Goal: Transaction & Acquisition: Purchase product/service

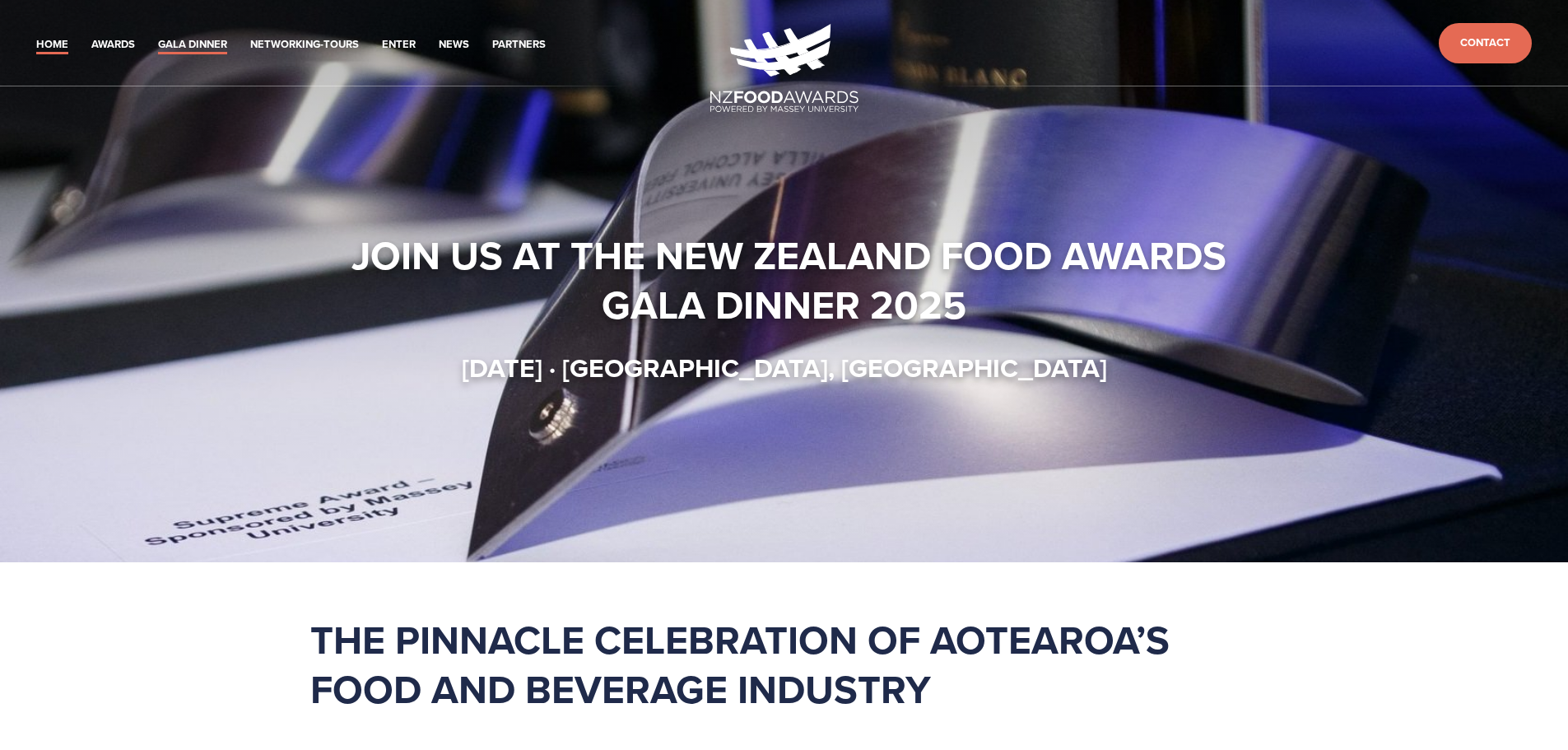
click at [218, 48] on link "Gala Dinner" at bounding box center [192, 44] width 69 height 19
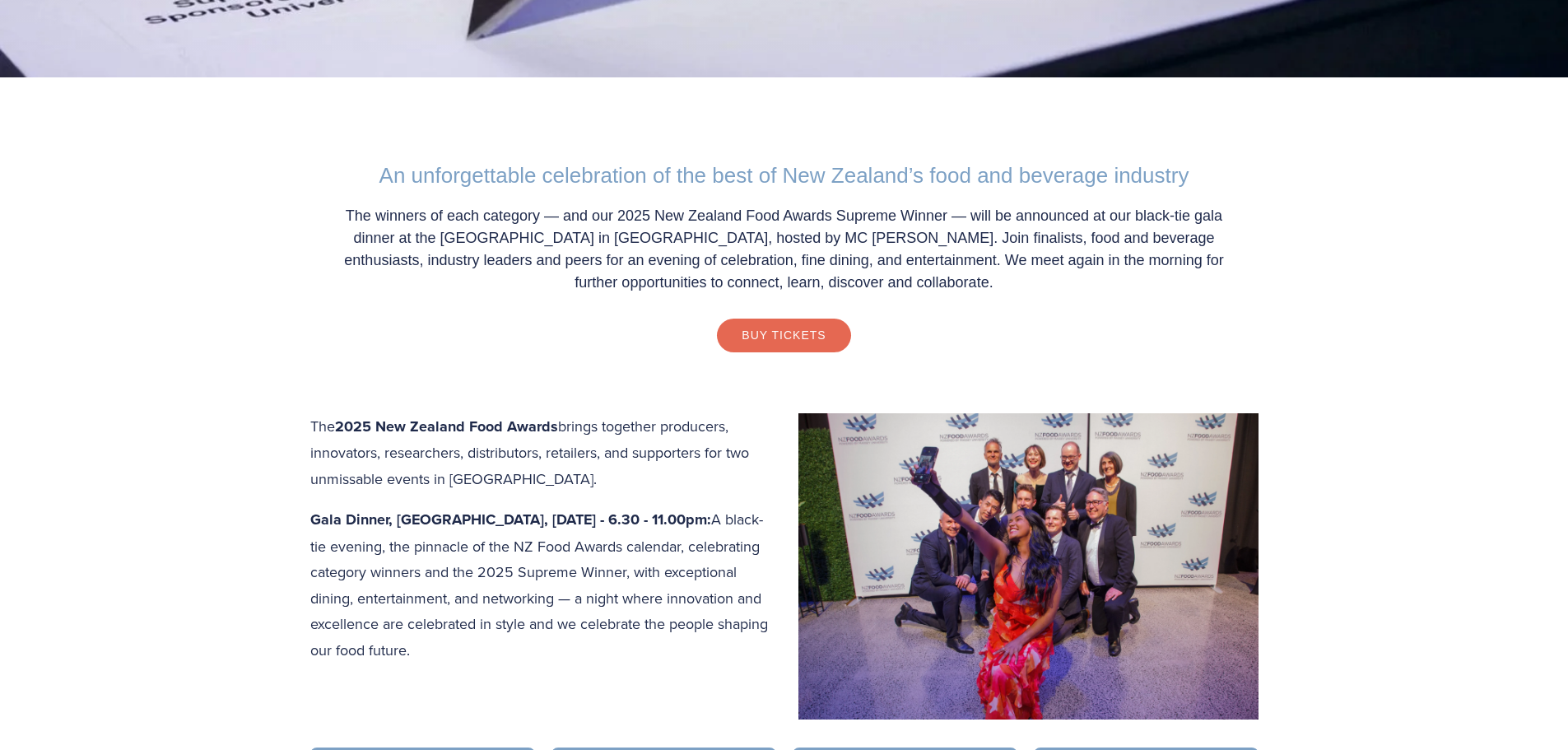
scroll to position [494, 0]
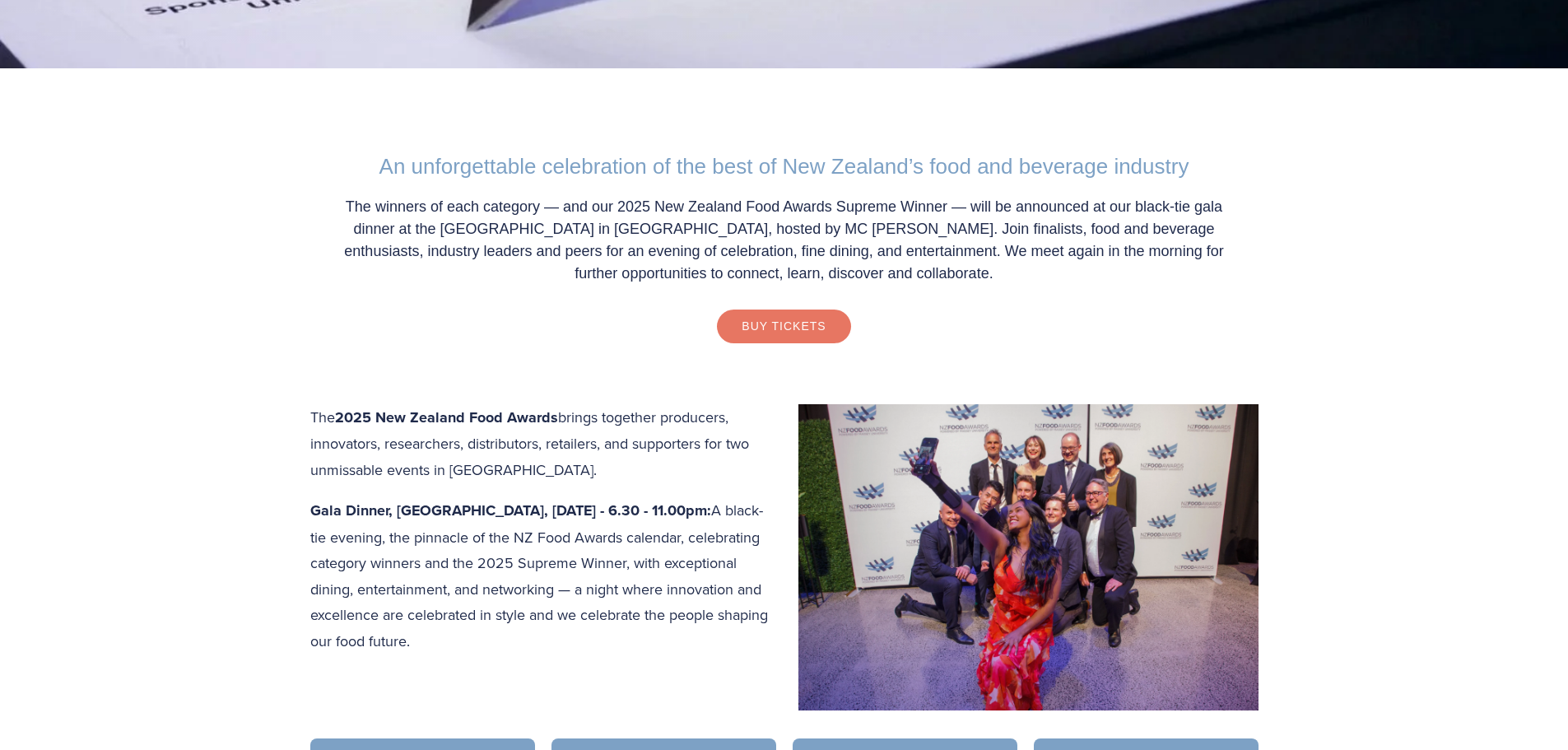
click at [811, 322] on link "Buy Tickets" at bounding box center [784, 326] width 133 height 33
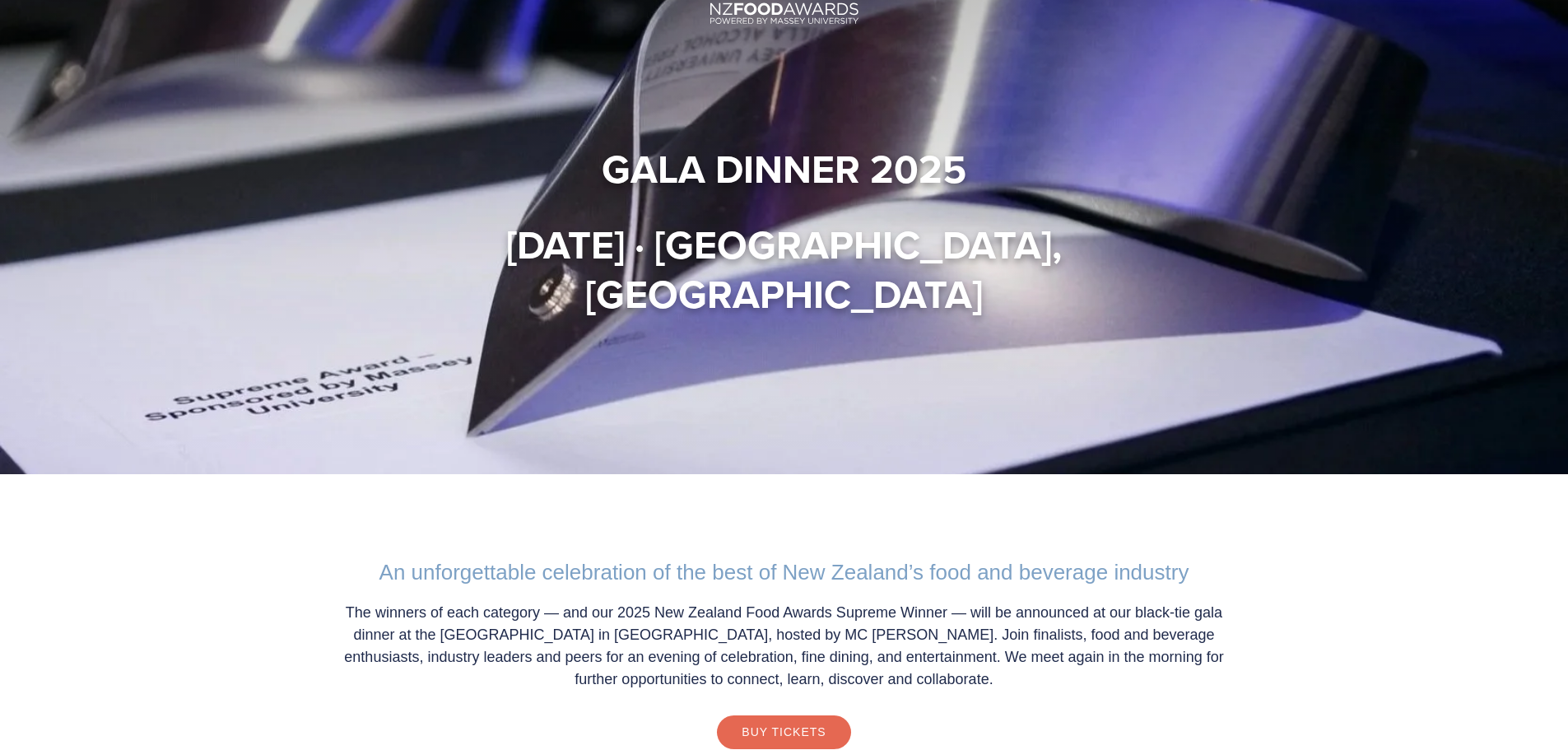
scroll to position [0, 0]
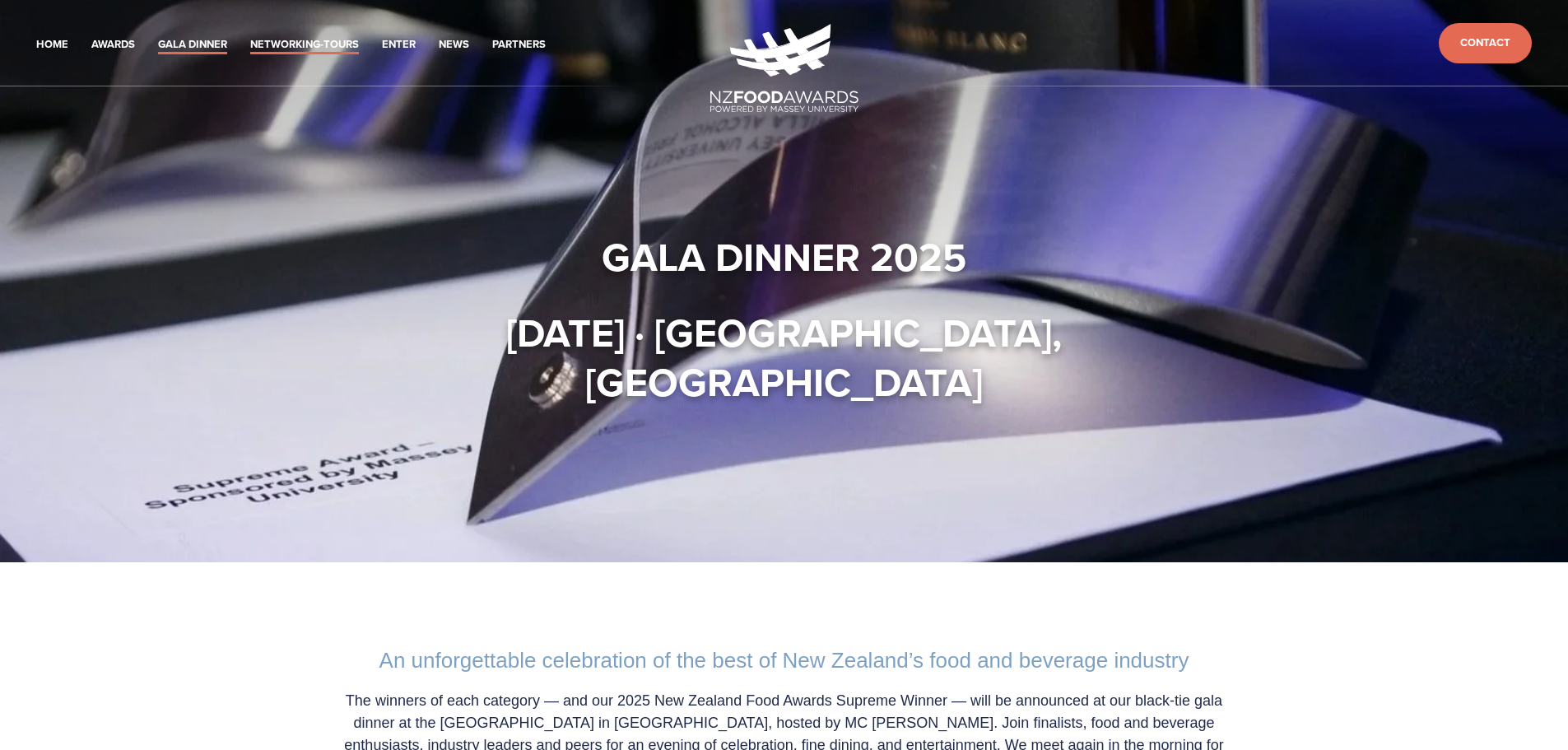
click at [322, 39] on link "Networking-Tours" at bounding box center [304, 44] width 109 height 19
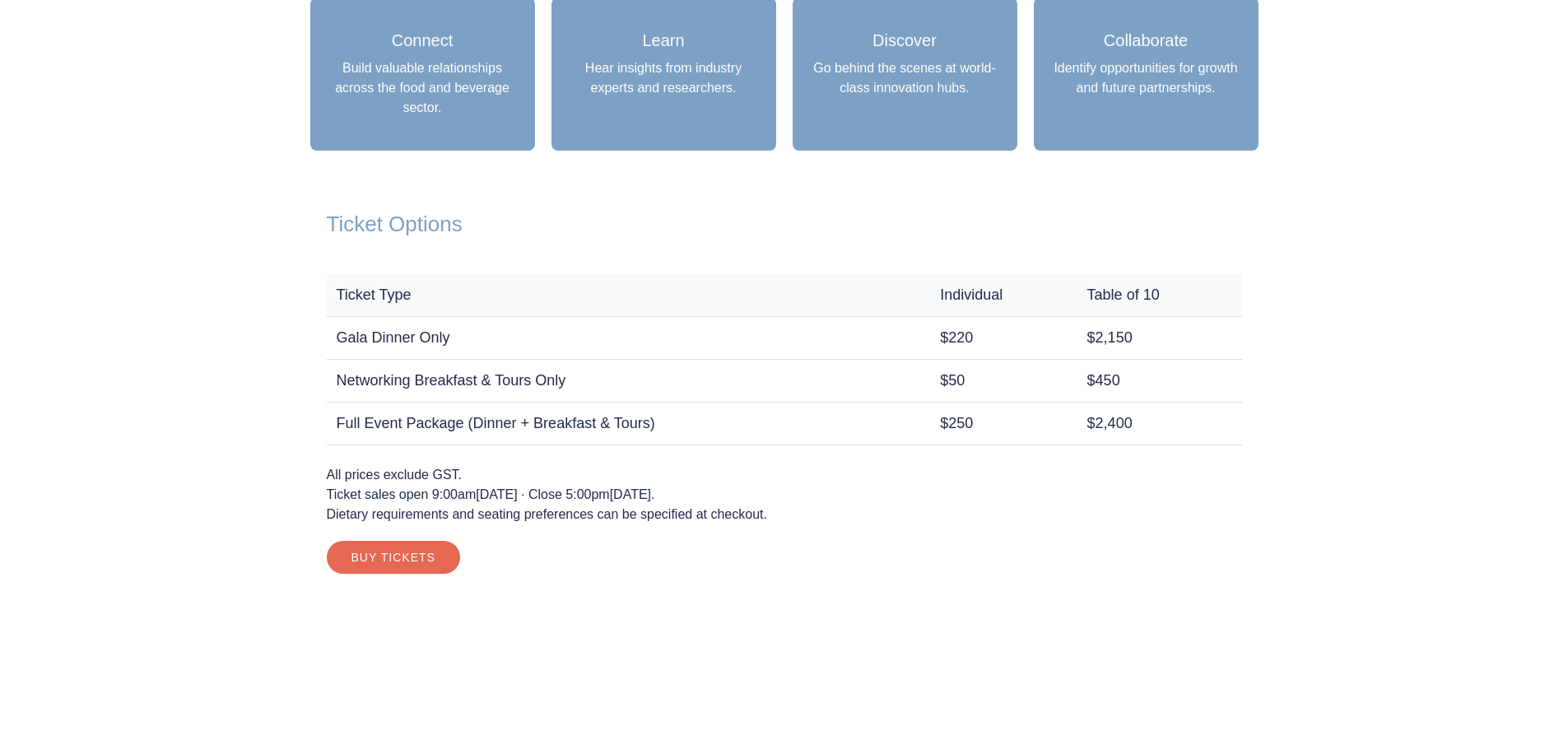
scroll to position [1647, 0]
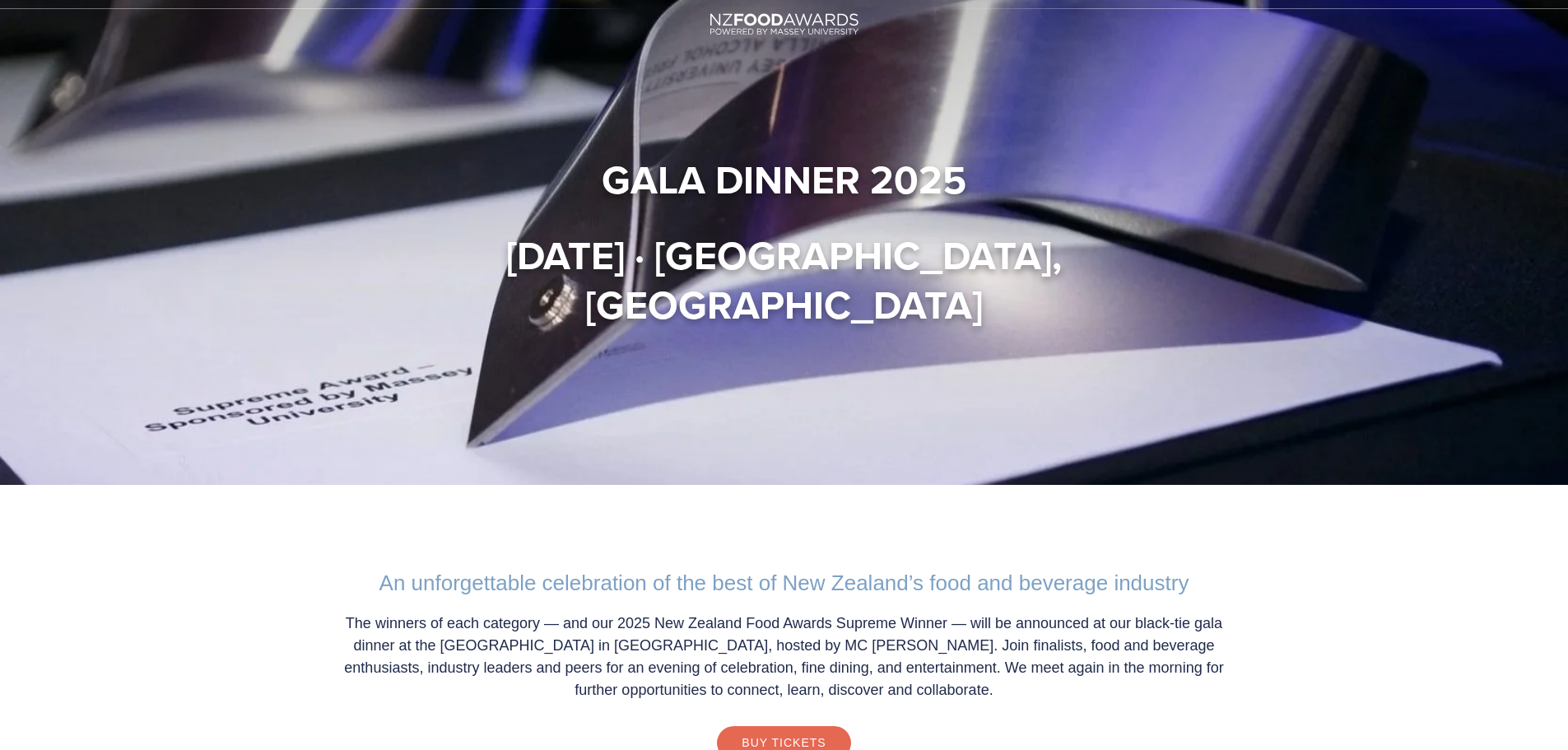
scroll to position [0, 0]
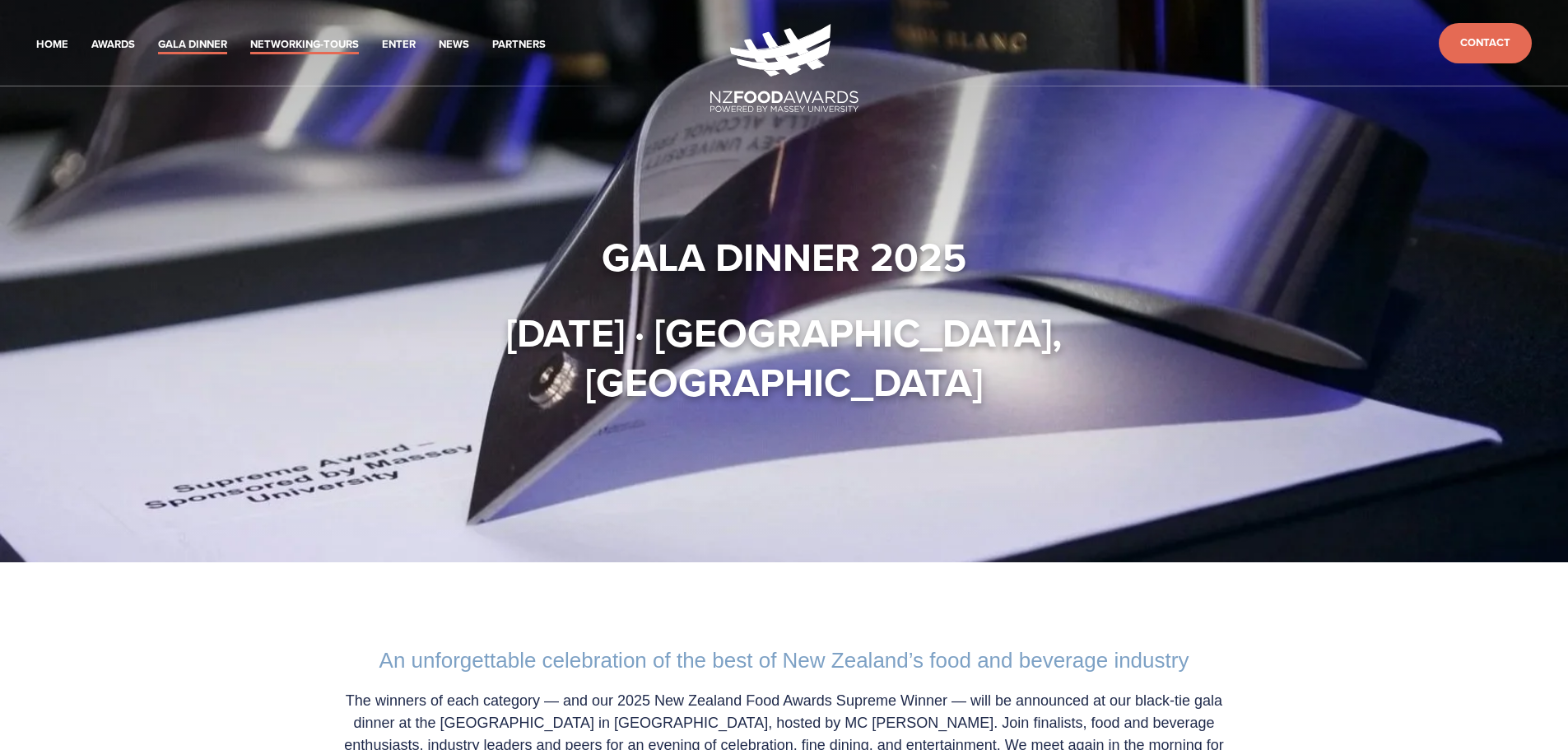
click at [321, 49] on link "Networking-Tours" at bounding box center [304, 44] width 109 height 19
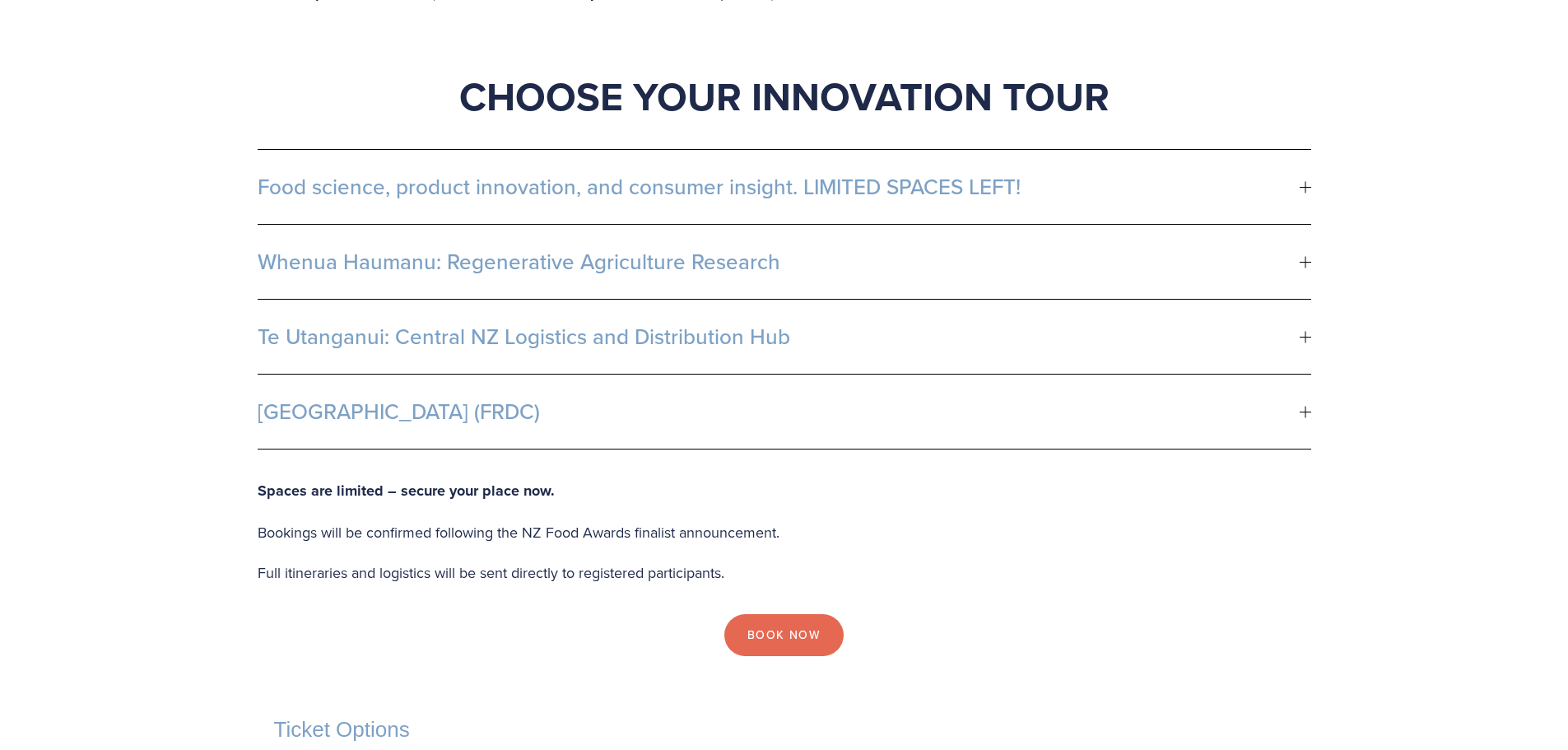
scroll to position [906, 0]
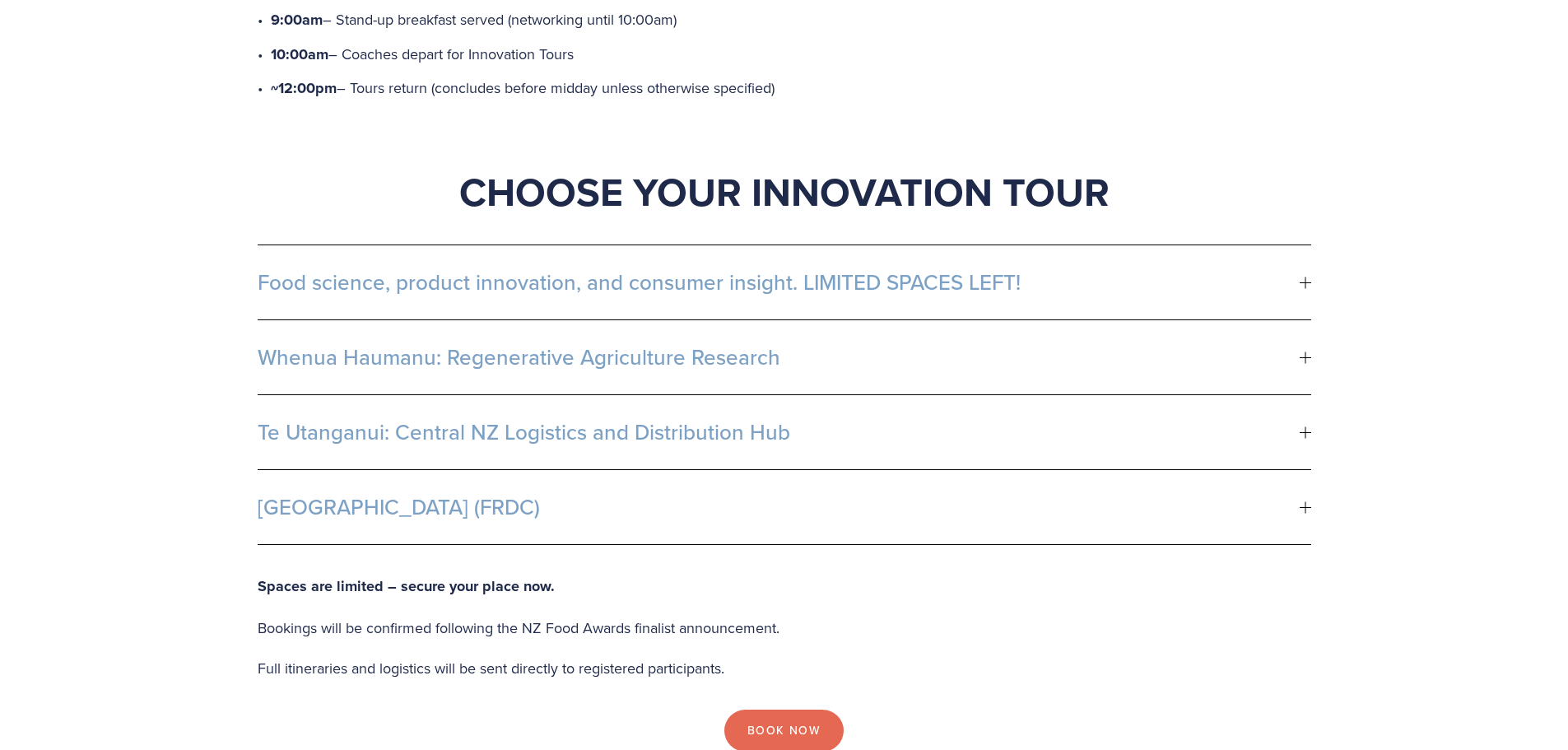
click at [363, 270] on span "Food science, product innovation, and consumer insight. LIMITED SPACES LEFT!" at bounding box center [778, 282] width 1042 height 25
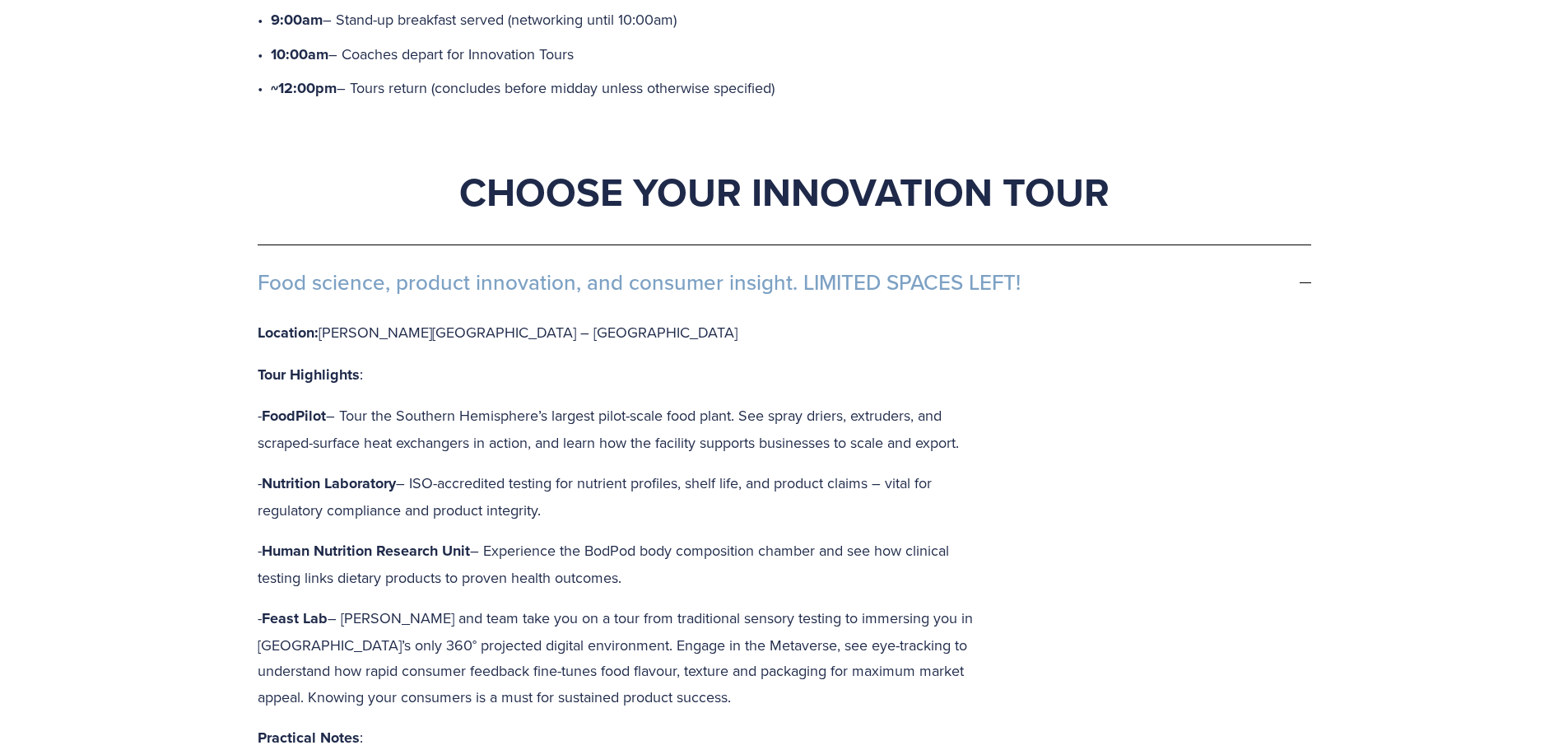
click at [79, 348] on div "Start your day with purpose – great coffee, good food, and exclusive access to …" at bounding box center [784, 712] width 1568 height 2293
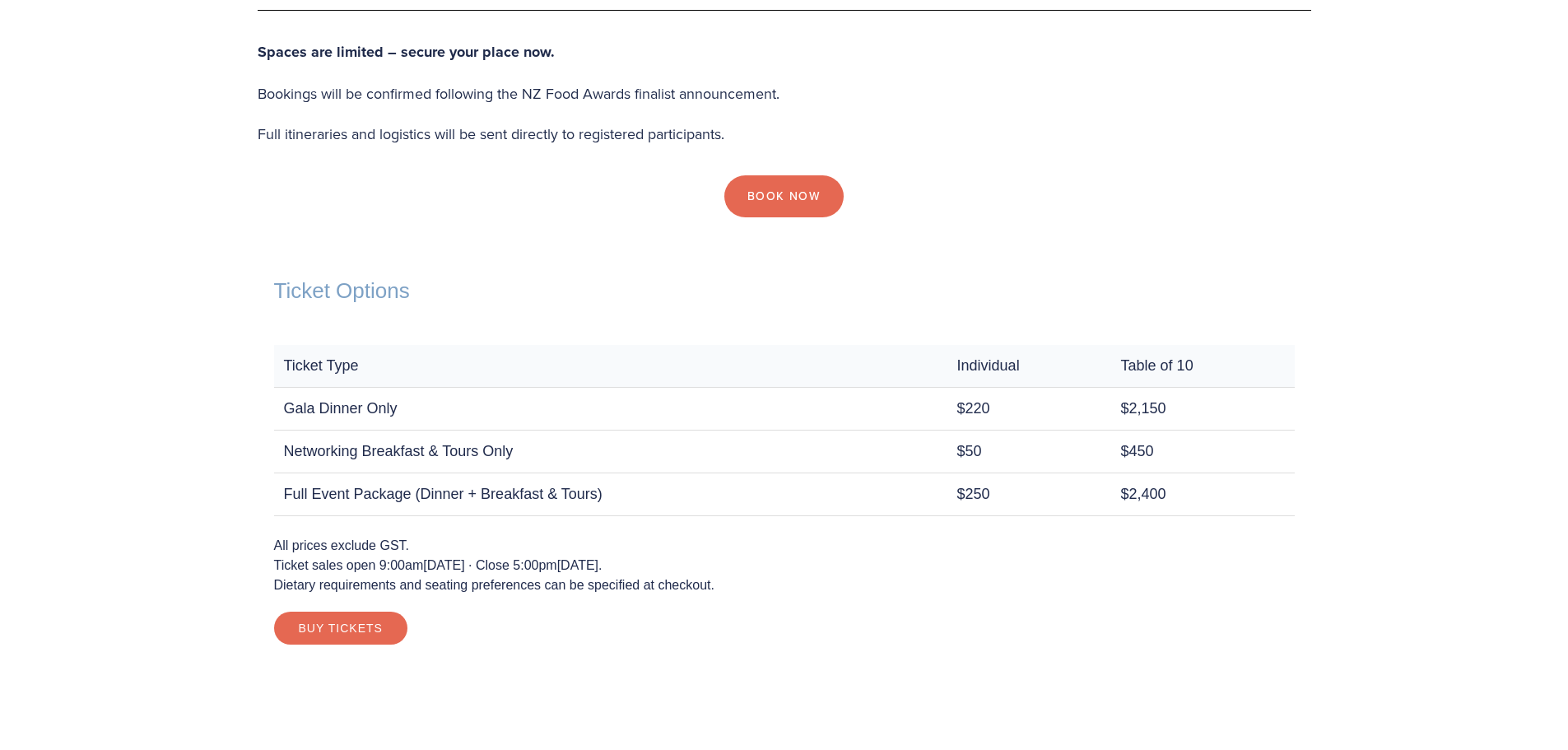
scroll to position [2141, 0]
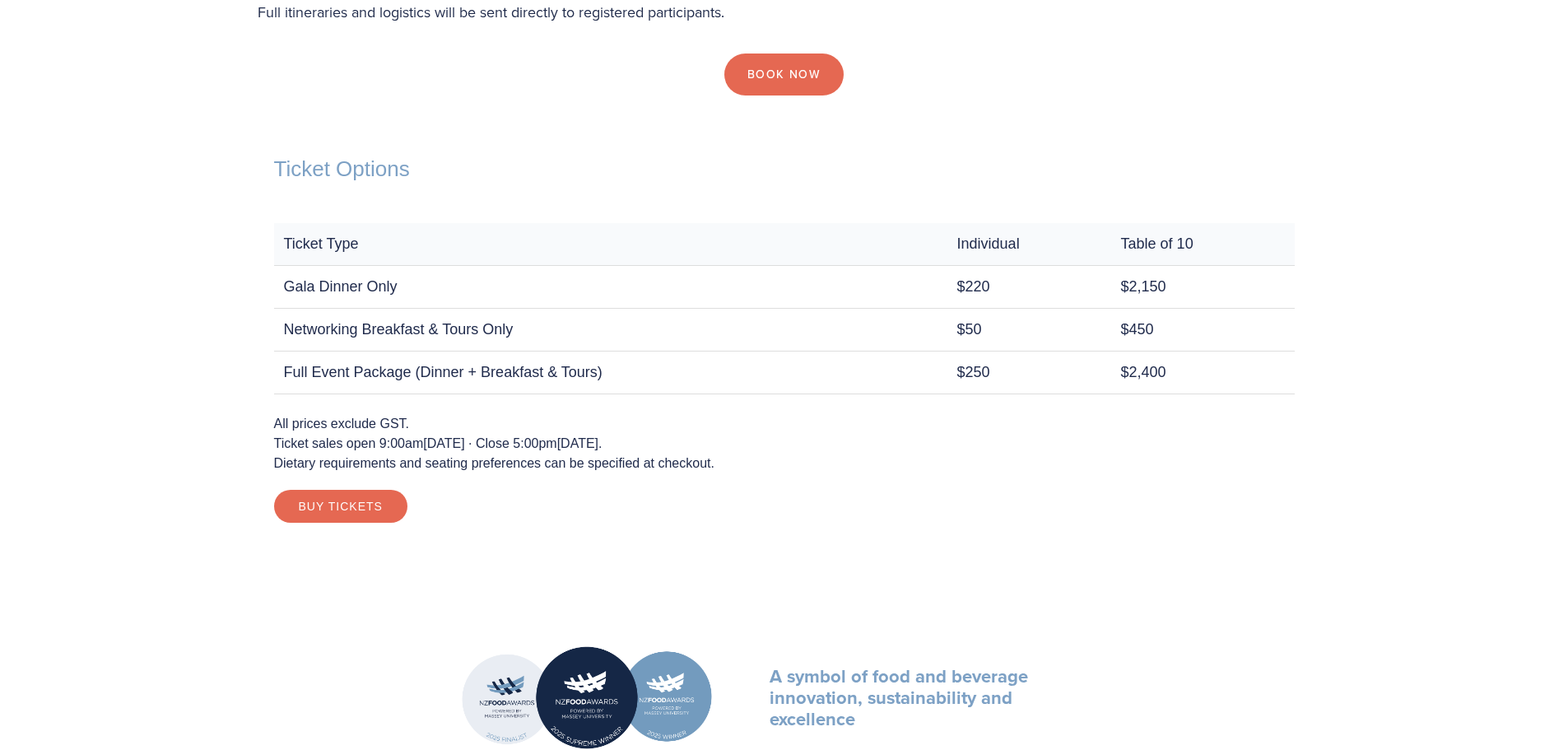
click at [280, 623] on section "A symbol of food and beverage innovation, sustainability and excellence" at bounding box center [784, 698] width 1568 height 151
